Goal: Navigation & Orientation: Go to known website

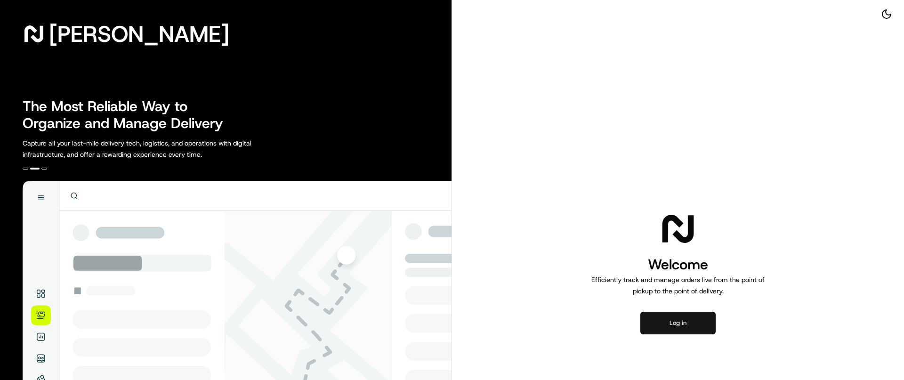
click at [679, 319] on button "Log in" at bounding box center [678, 323] width 75 height 23
